Goal: Transaction & Acquisition: Purchase product/service

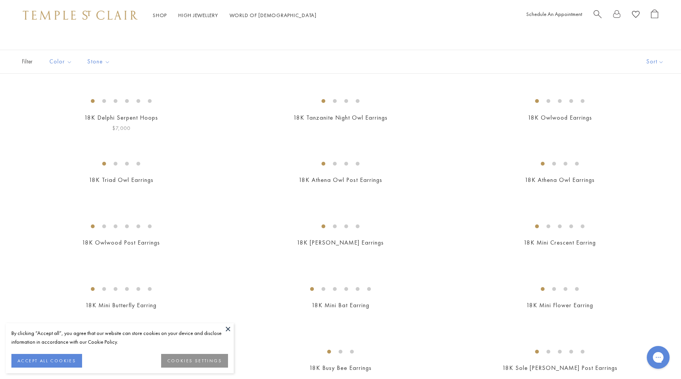
scroll to position [35, 0]
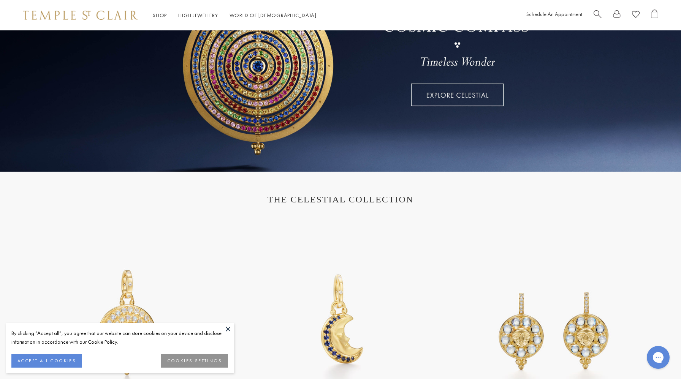
scroll to position [150, 0]
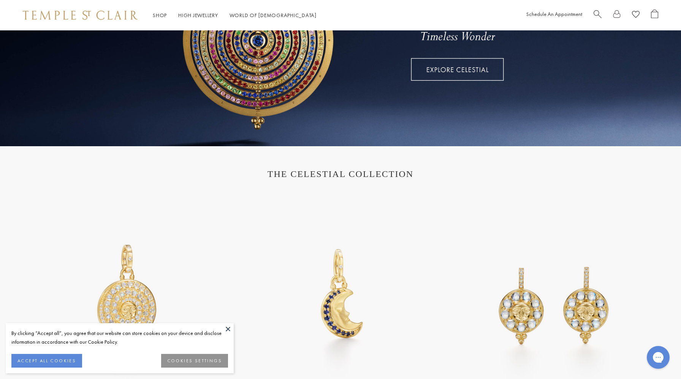
click at [225, 329] on button at bounding box center [227, 328] width 11 height 11
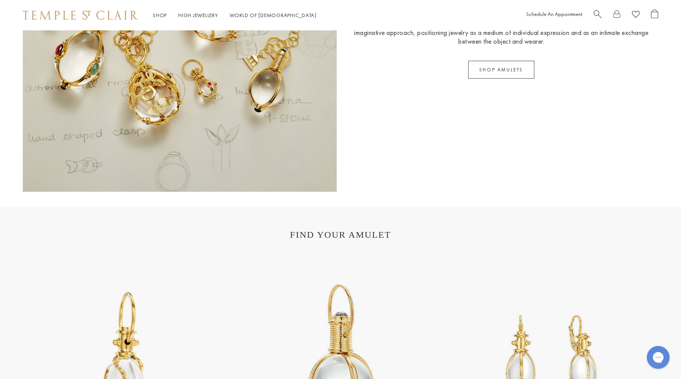
scroll to position [1387, 0]
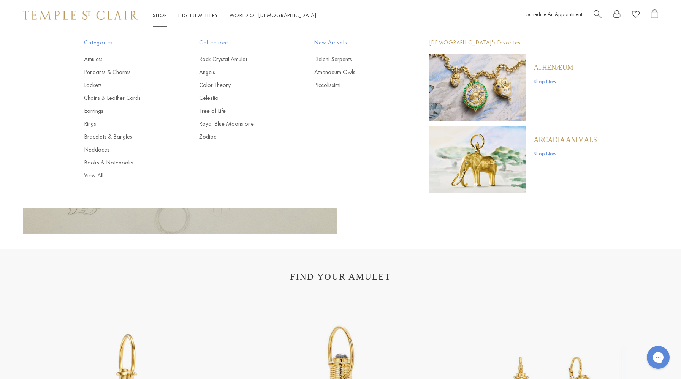
click at [161, 15] on link "Shop Shop" at bounding box center [160, 15] width 14 height 7
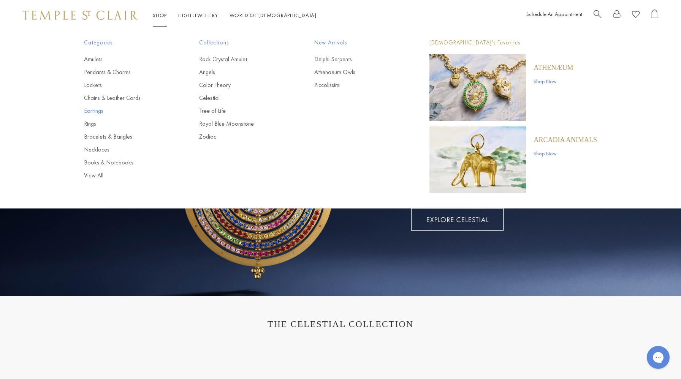
click at [95, 111] on link "Earrings" at bounding box center [126, 111] width 85 height 8
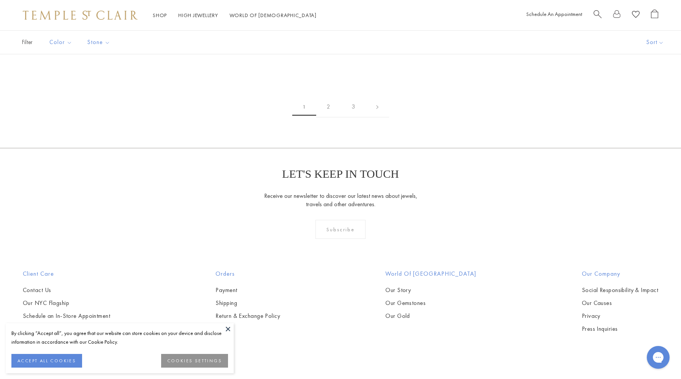
scroll to position [1053, 0]
click at [0, 0] on img at bounding box center [0, 0] width 0 height 0
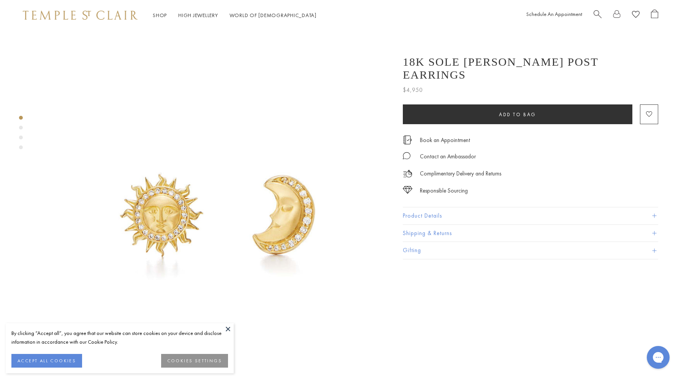
click at [21, 126] on div "Product gallery navigation" at bounding box center [21, 128] width 4 height 4
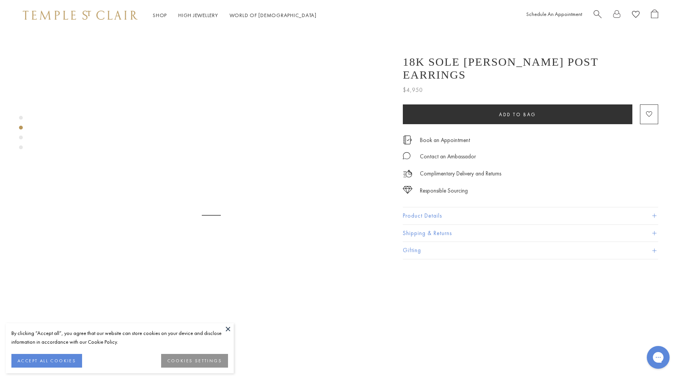
scroll to position [346, 0]
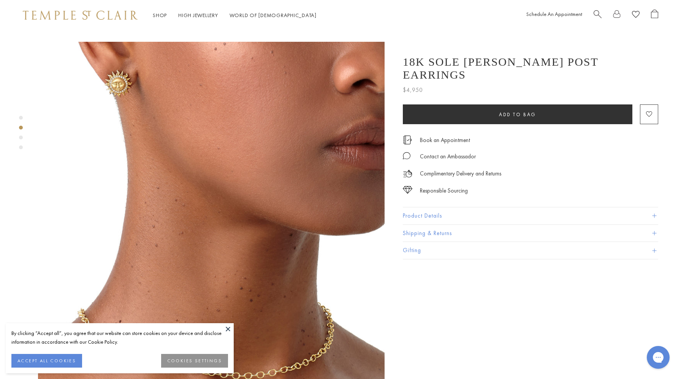
click at [22, 134] on div "Product gallery navigation" at bounding box center [21, 134] width 4 height 41
click at [21, 138] on div "Product gallery navigation" at bounding box center [21, 138] width 4 height 4
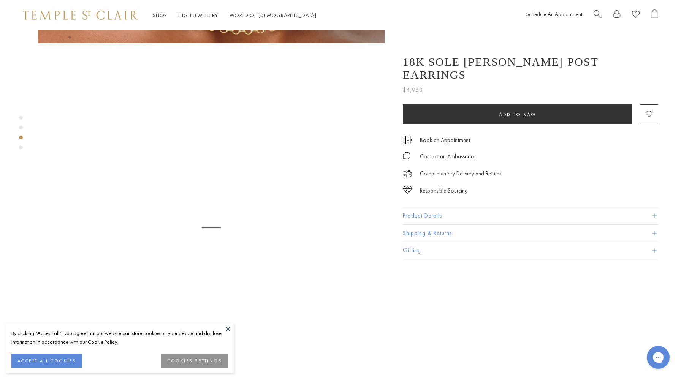
scroll to position [693, 0]
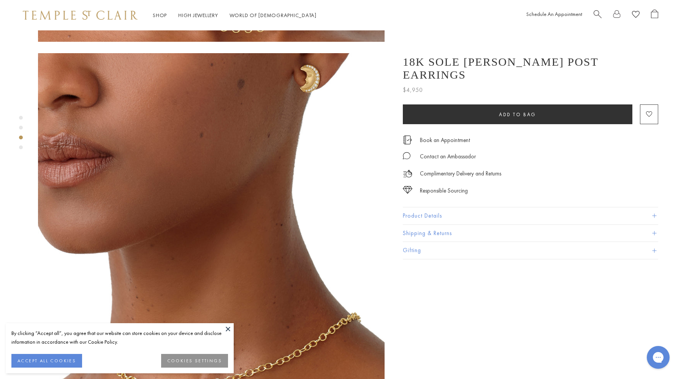
click at [21, 146] on div "Product gallery navigation" at bounding box center [21, 147] width 4 height 4
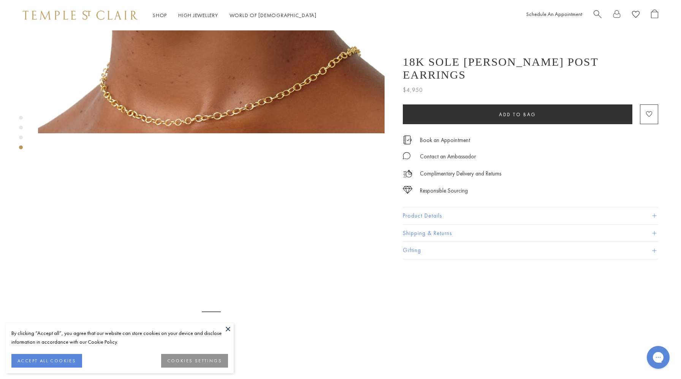
scroll to position [1039, 0]
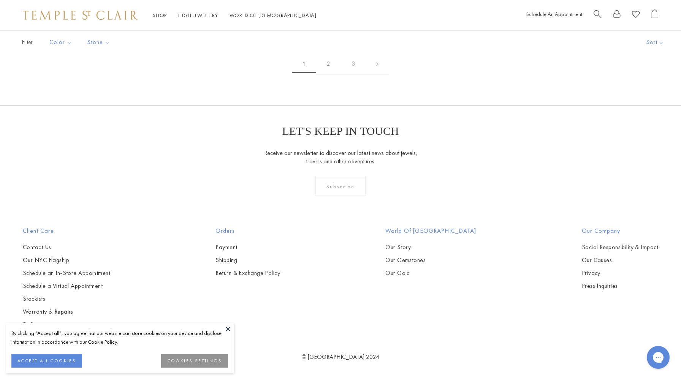
scroll to position [3134, 0]
click at [0, 0] on img at bounding box center [0, 0] width 0 height 0
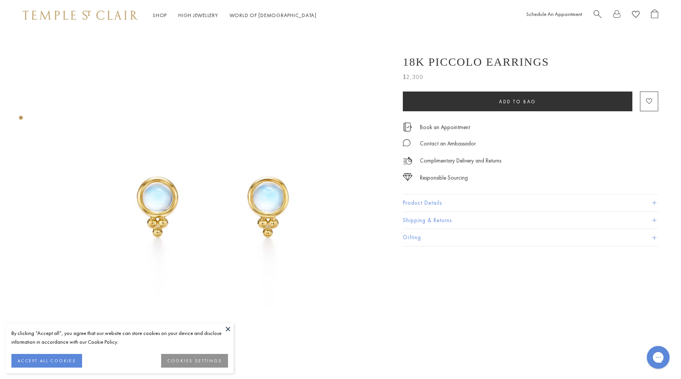
scroll to position [43, 0]
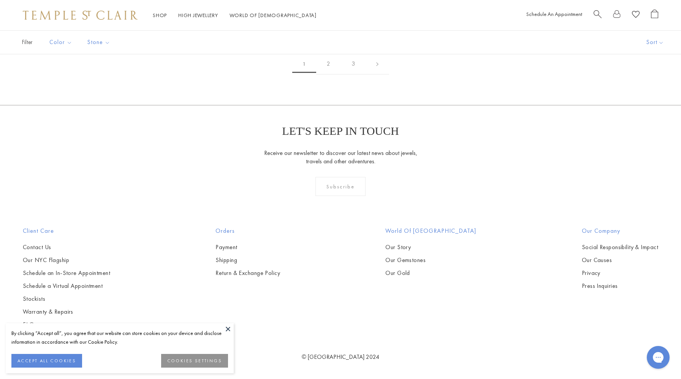
scroll to position [3954, 0]
click at [0, 0] on img at bounding box center [0, 0] width 0 height 0
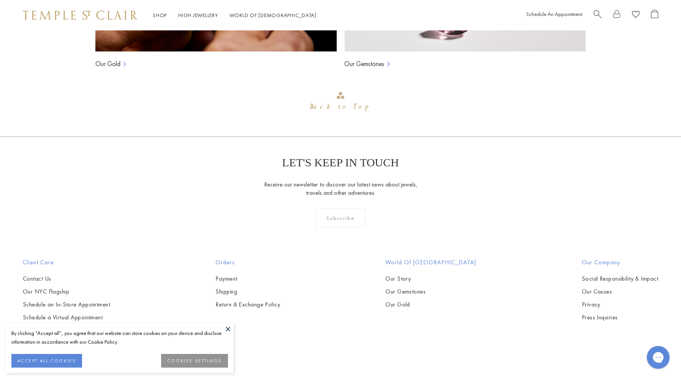
scroll to position [792, 0]
